Goal: Book appointment/travel/reservation

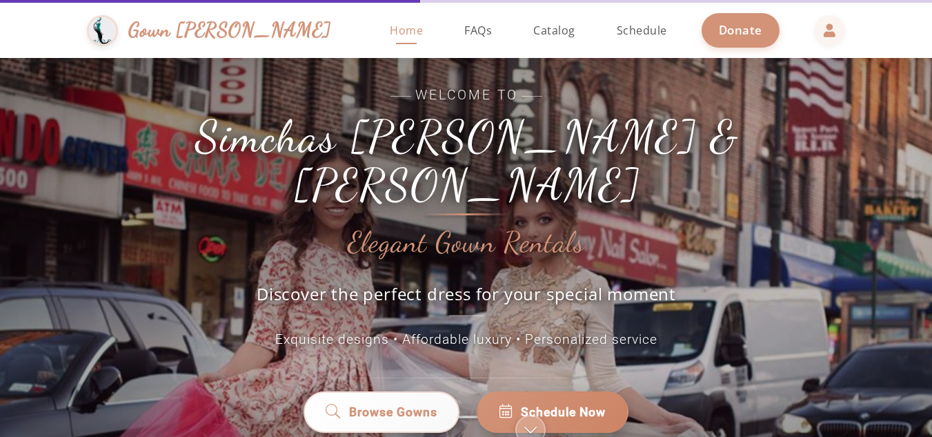
scroll to position [126, 0]
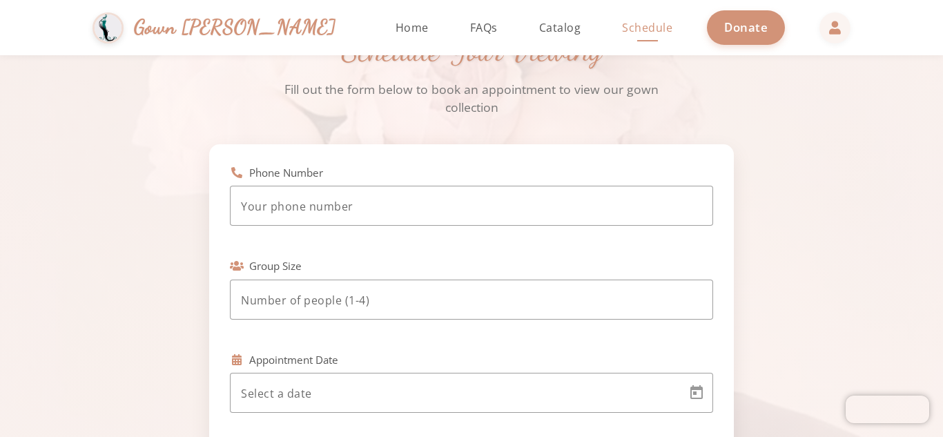
scroll to position [63, 0]
click at [333, 193] on div at bounding box center [471, 206] width 461 height 40
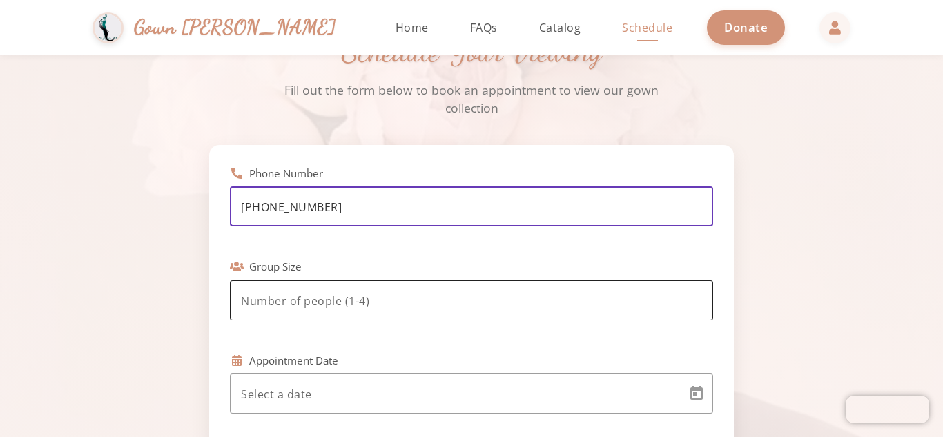
type input "[PHONE_NUMBER]"
click at [373, 303] on input "number" at bounding box center [471, 301] width 461 height 17
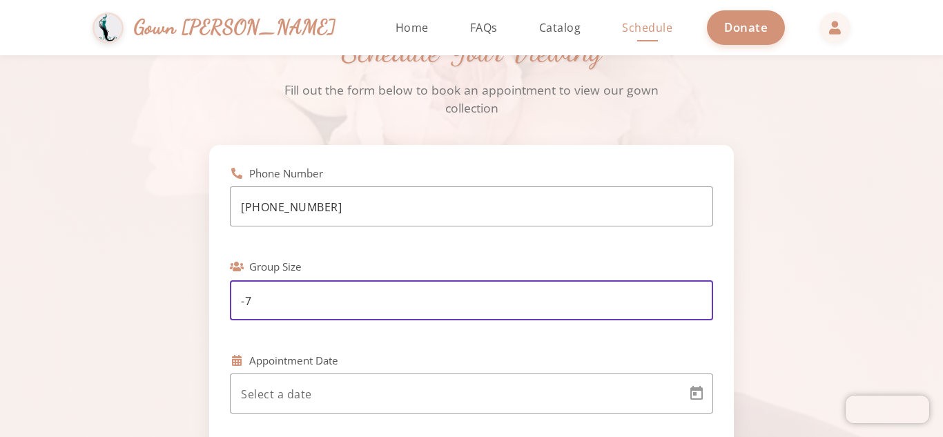
type input "-8"
type input "-1"
type input "2"
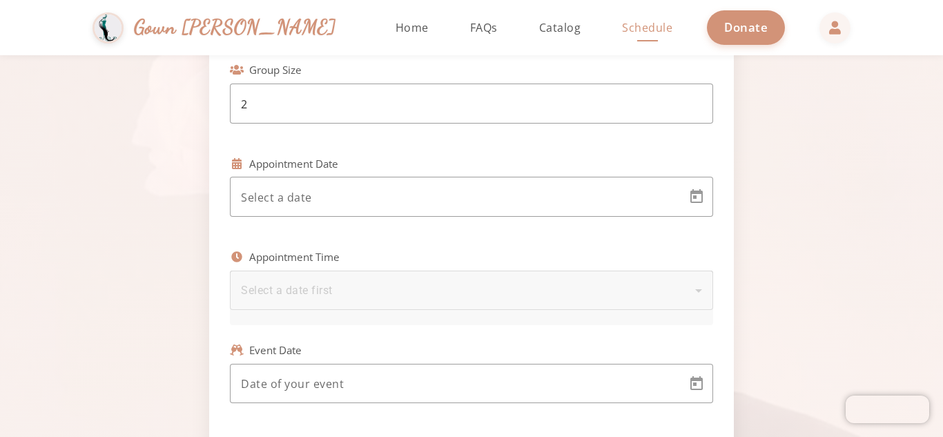
scroll to position [302, 0]
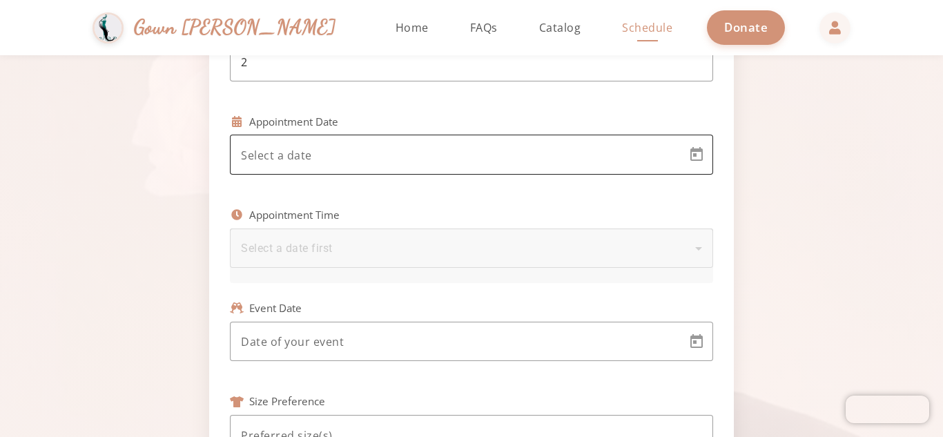
click at [460, 167] on div at bounding box center [459, 155] width 436 height 40
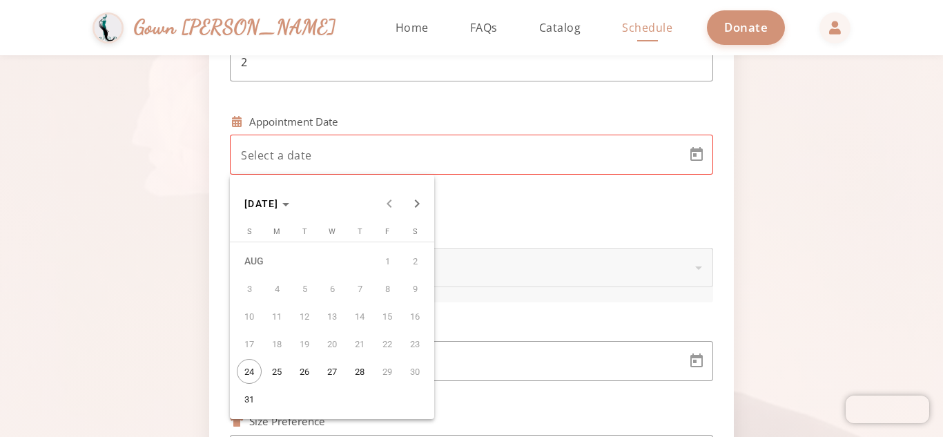
click at [302, 378] on span "26" at bounding box center [304, 371] width 25 height 25
type input "[DATE]"
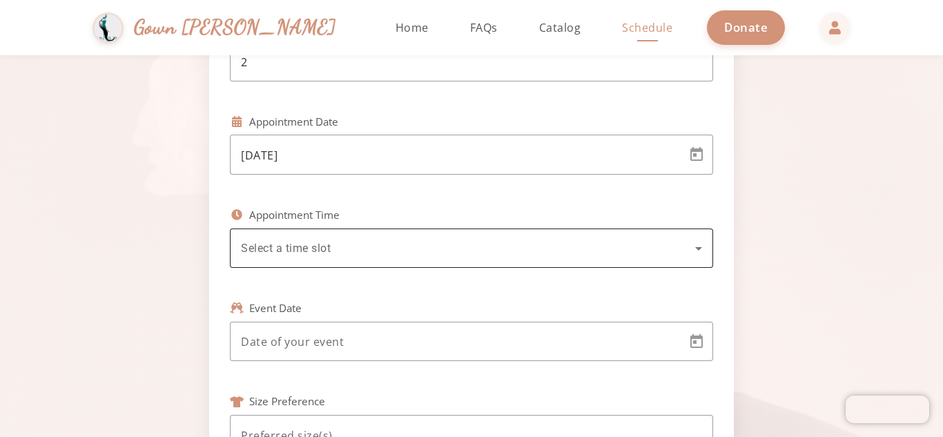
click at [322, 239] on div "Select a time slot" at bounding box center [471, 247] width 461 height 39
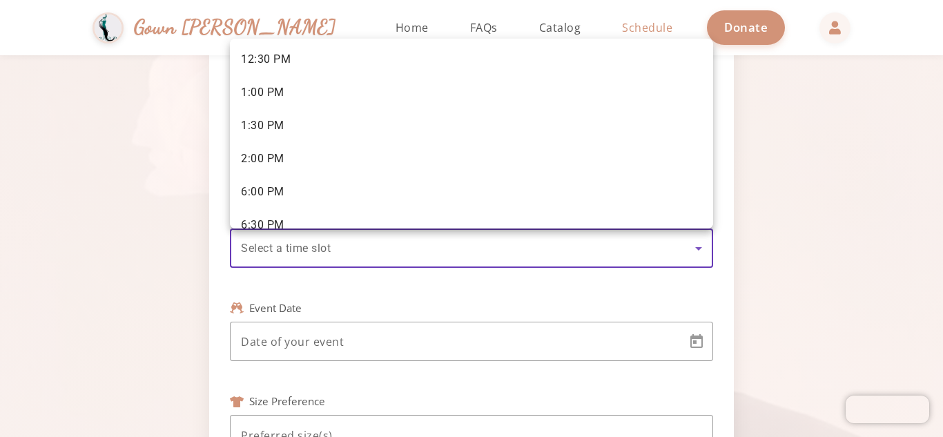
scroll to position [167, 0]
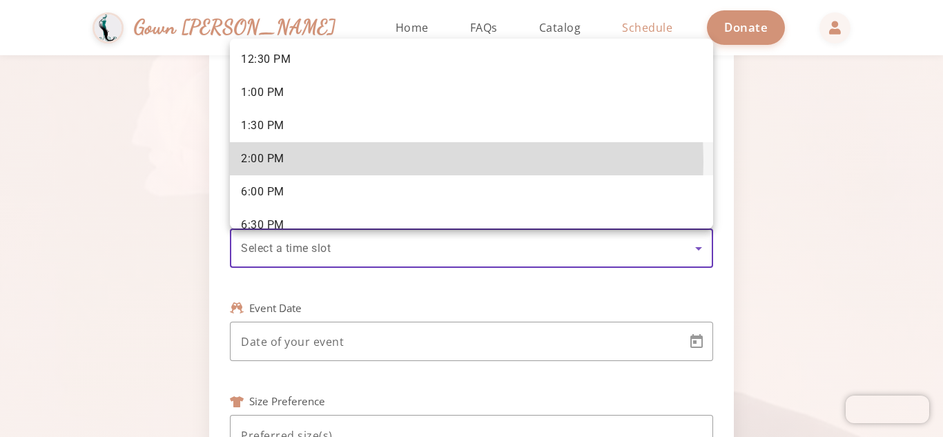
click at [292, 161] on mat-option "2:00 PM" at bounding box center [471, 158] width 483 height 33
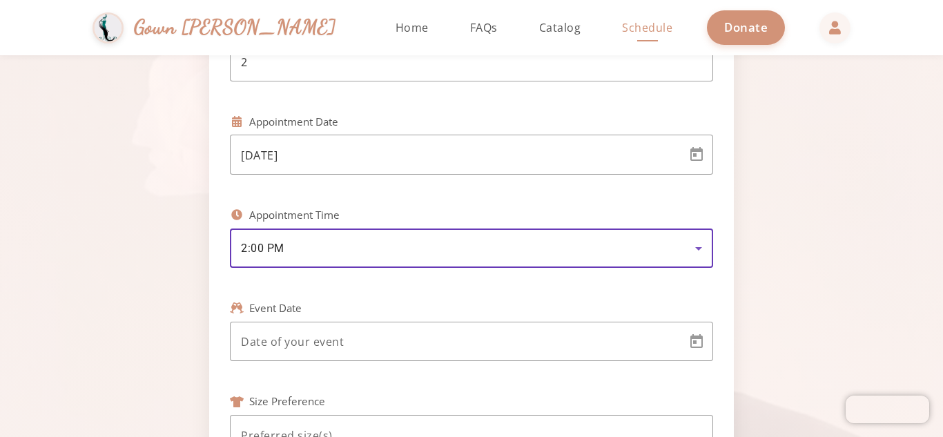
scroll to position [485, 0]
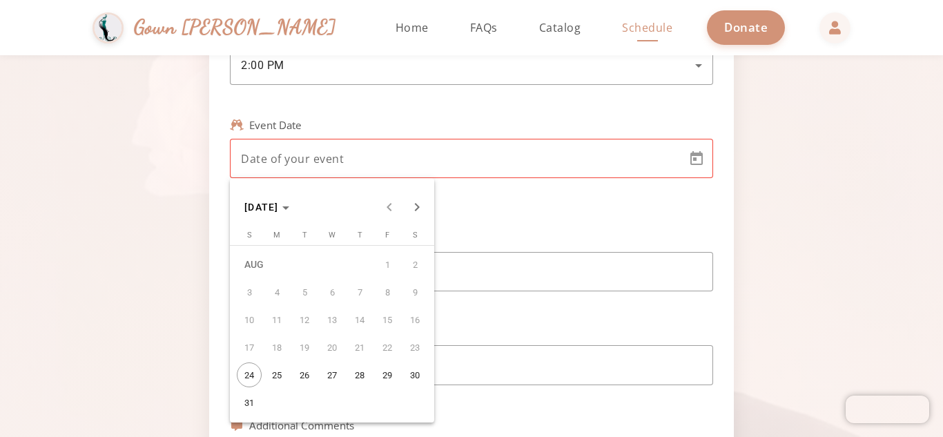
click at [322, 157] on body "[PERSON_NAME] & [PERSON_NAME] Gown [PERSON_NAME] Home Return to homepage Catalo…" at bounding box center [471, 218] width 943 height 437
click at [411, 210] on span "Next month" at bounding box center [417, 207] width 28 height 28
click at [324, 352] on span "17" at bounding box center [332, 347] width 25 height 25
type input "[DATE]"
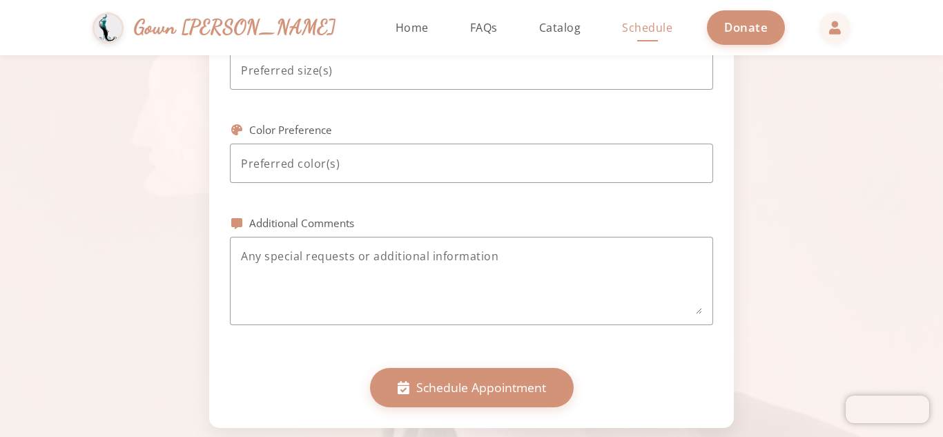
scroll to position [668, 0]
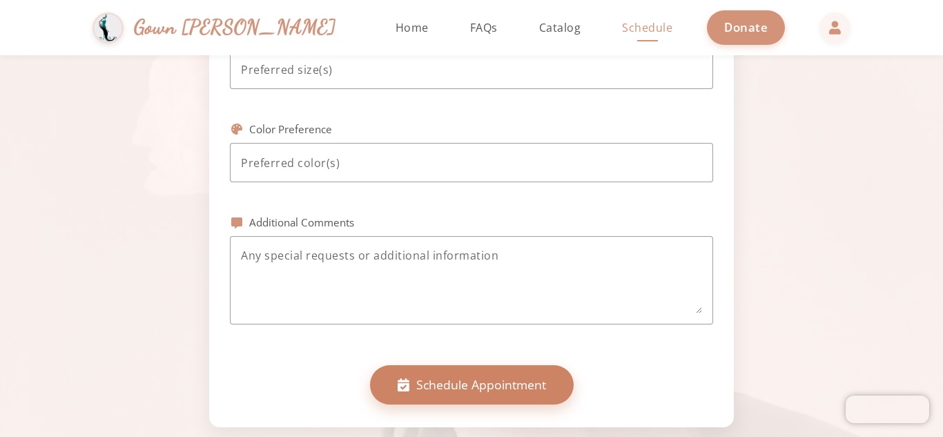
click at [463, 396] on button "Schedule Appointment" at bounding box center [472, 384] width 204 height 39
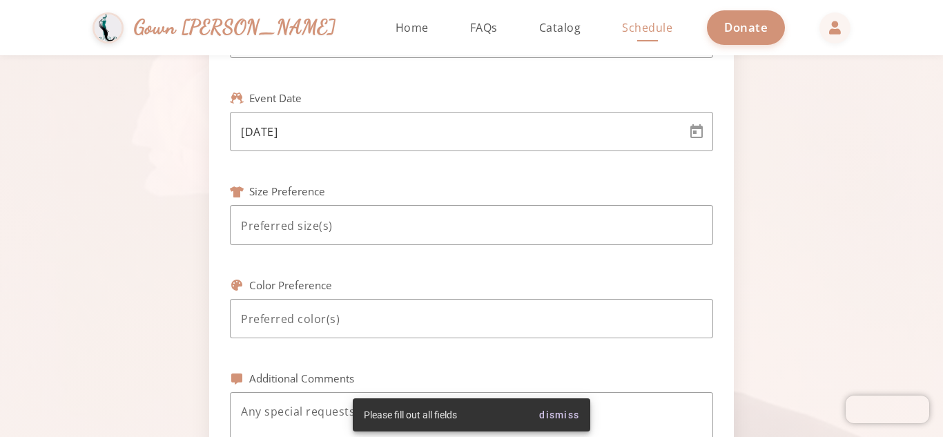
scroll to position [509, 0]
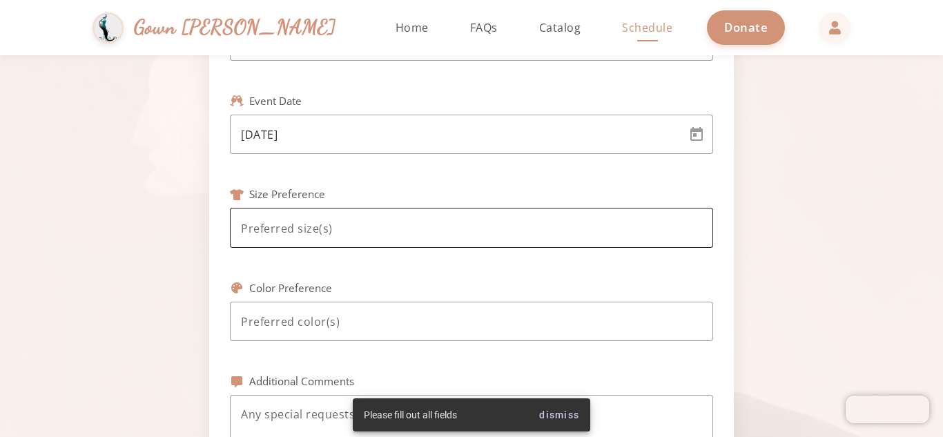
click at [425, 227] on input at bounding box center [471, 228] width 461 height 17
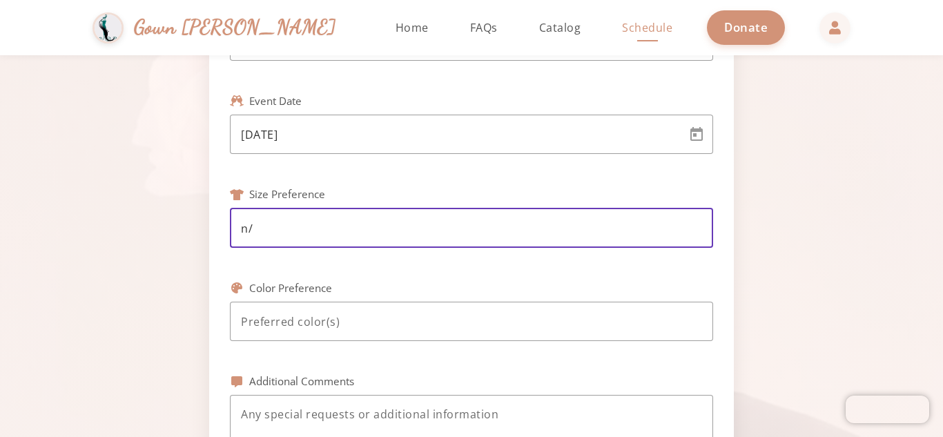
type input "n"
type input "8"
click at [317, 310] on div at bounding box center [471, 322] width 461 height 40
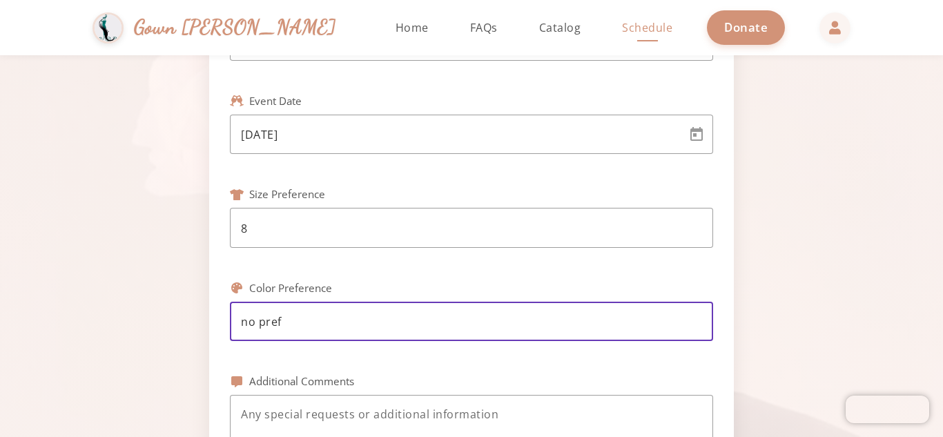
scroll to position [757, 0]
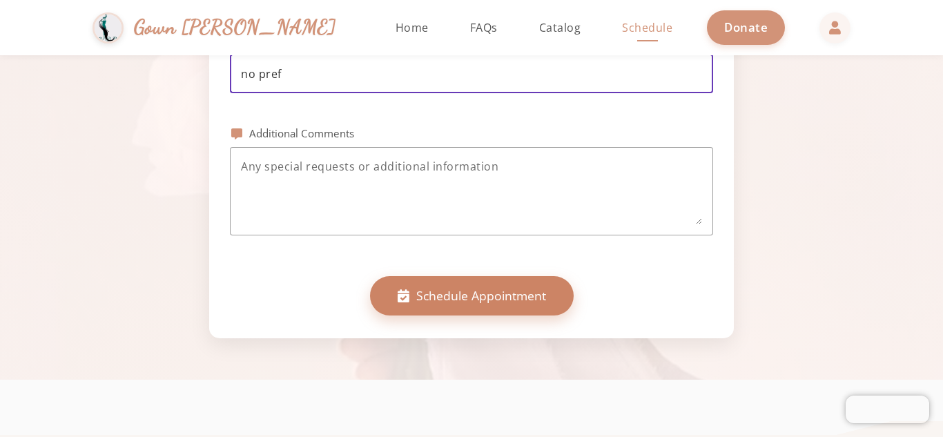
type input "no pref"
click at [466, 289] on span "Schedule Appointment" at bounding box center [481, 295] width 130 height 18
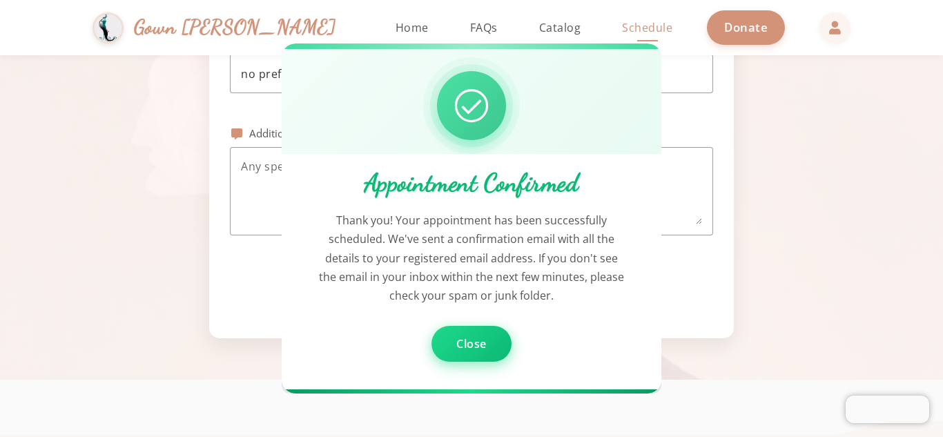
click at [807, 352] on div at bounding box center [471, 218] width 943 height 437
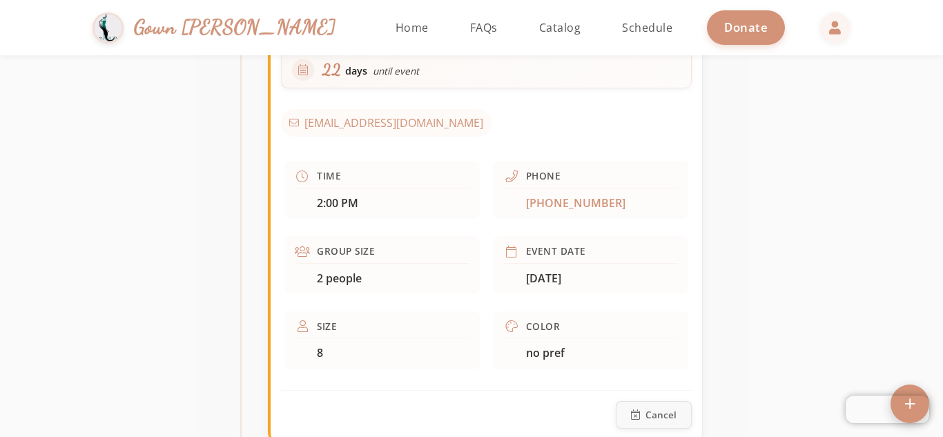
scroll to position [557, 0]
